Goal: Find specific fact: Find specific fact

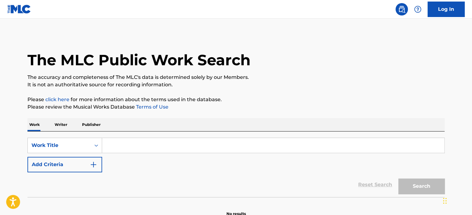
click at [130, 144] on input "Search Form" at bounding box center [273, 145] width 342 height 15
paste input "Dream On"
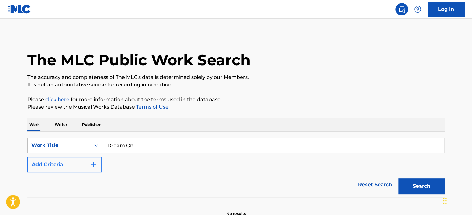
type input "Dream On"
click at [85, 165] on button "Add Criteria" at bounding box center [64, 164] width 75 height 15
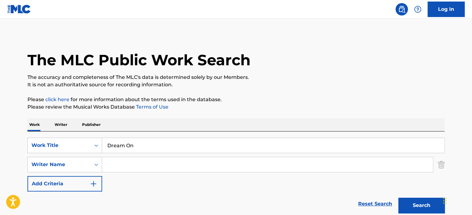
click at [115, 163] on input "Search Form" at bounding box center [267, 164] width 331 height 15
click at [399, 197] on button "Search" at bounding box center [422, 204] width 46 height 15
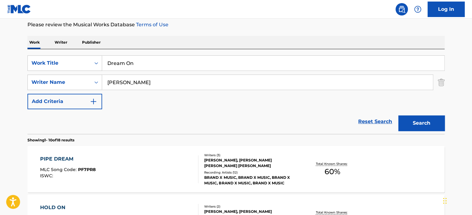
scroll to position [41, 0]
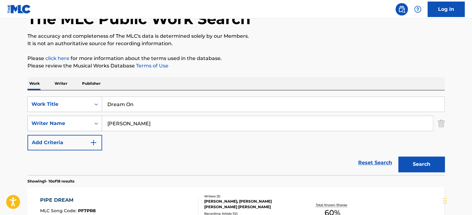
drag, startPoint x: 151, startPoint y: 126, endPoint x: 45, endPoint y: 126, distance: 105.3
click at [45, 126] on div "SearchWithCriteria13a5a9a1-1f2f-42df-bd7b-3ba7998a3ddf Writer Name [PERSON_NAME]" at bounding box center [235, 122] width 417 height 15
paste input "[PERSON_NAME]"
type input "[PERSON_NAME]"
click at [414, 161] on button "Search" at bounding box center [422, 163] width 46 height 15
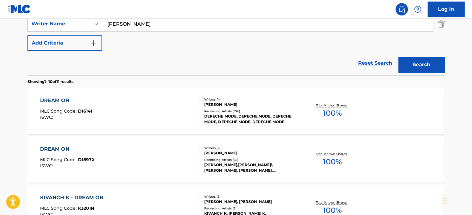
scroll to position [144, 0]
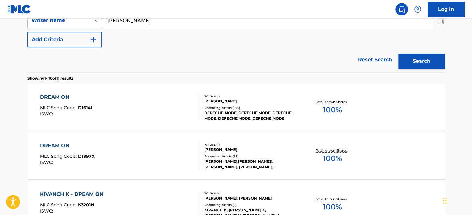
click at [245, 98] on div "[PERSON_NAME]" at bounding box center [250, 101] width 93 height 6
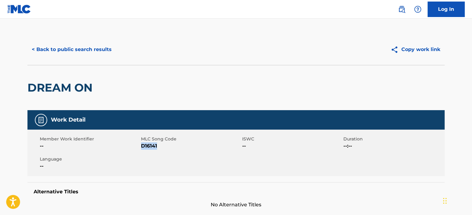
drag, startPoint x: 155, startPoint y: 147, endPoint x: 142, endPoint y: 145, distance: 13.7
click at [142, 145] on span "D16141" at bounding box center [191, 145] width 100 height 7
copy span "D16141"
